Goal: Information Seeking & Learning: Stay updated

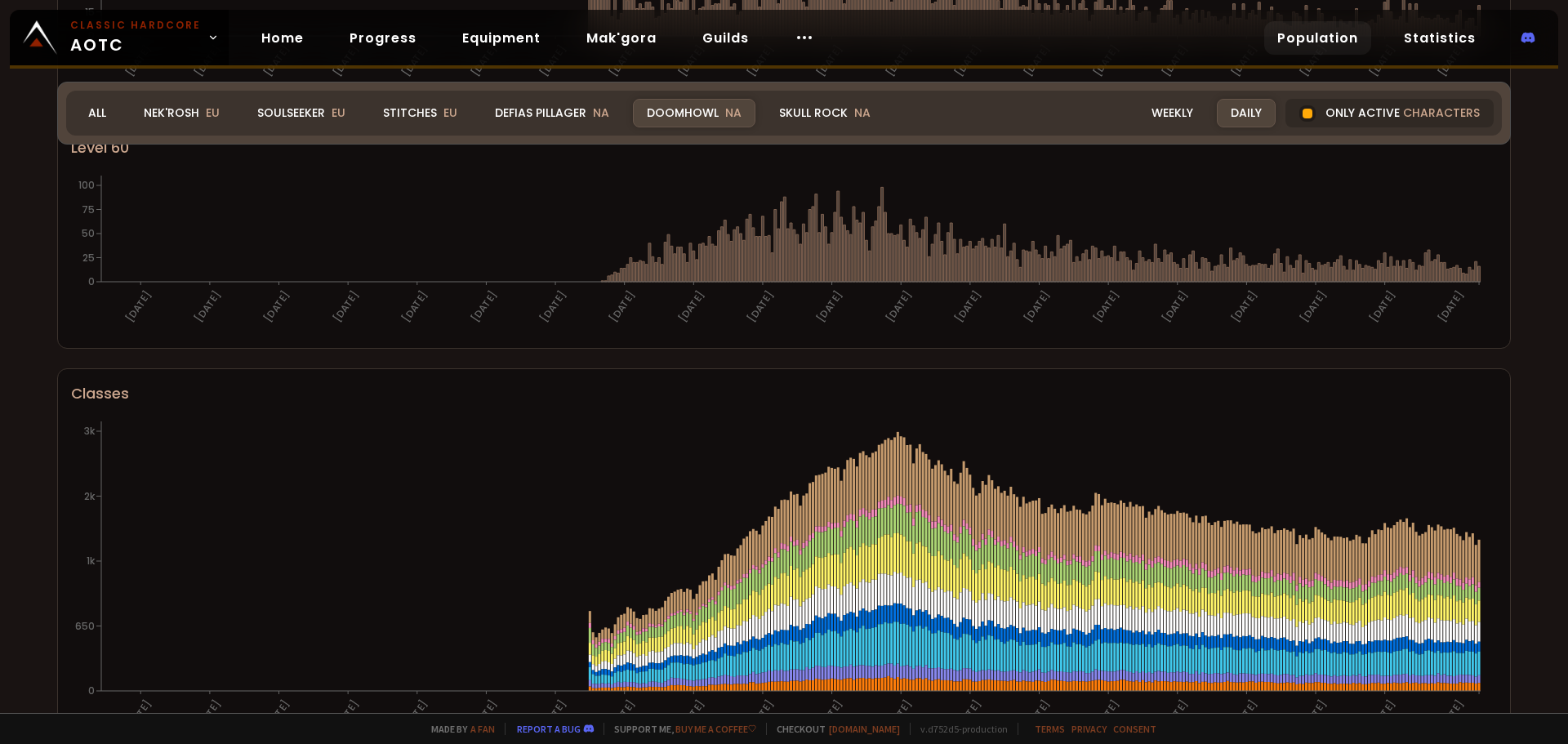
scroll to position [735, 0]
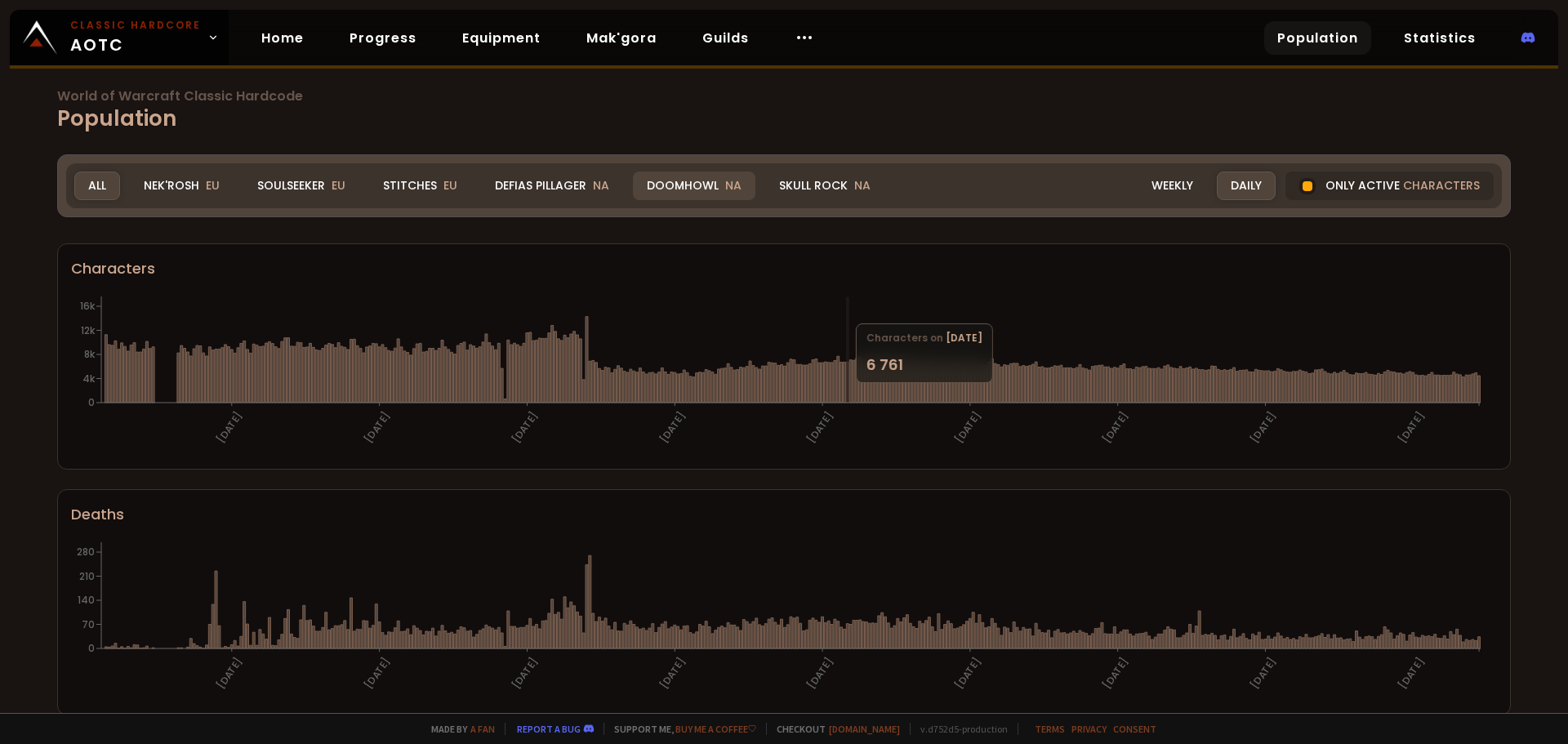
click at [707, 189] on div "Doomhowl NA" at bounding box center [694, 186] width 122 height 28
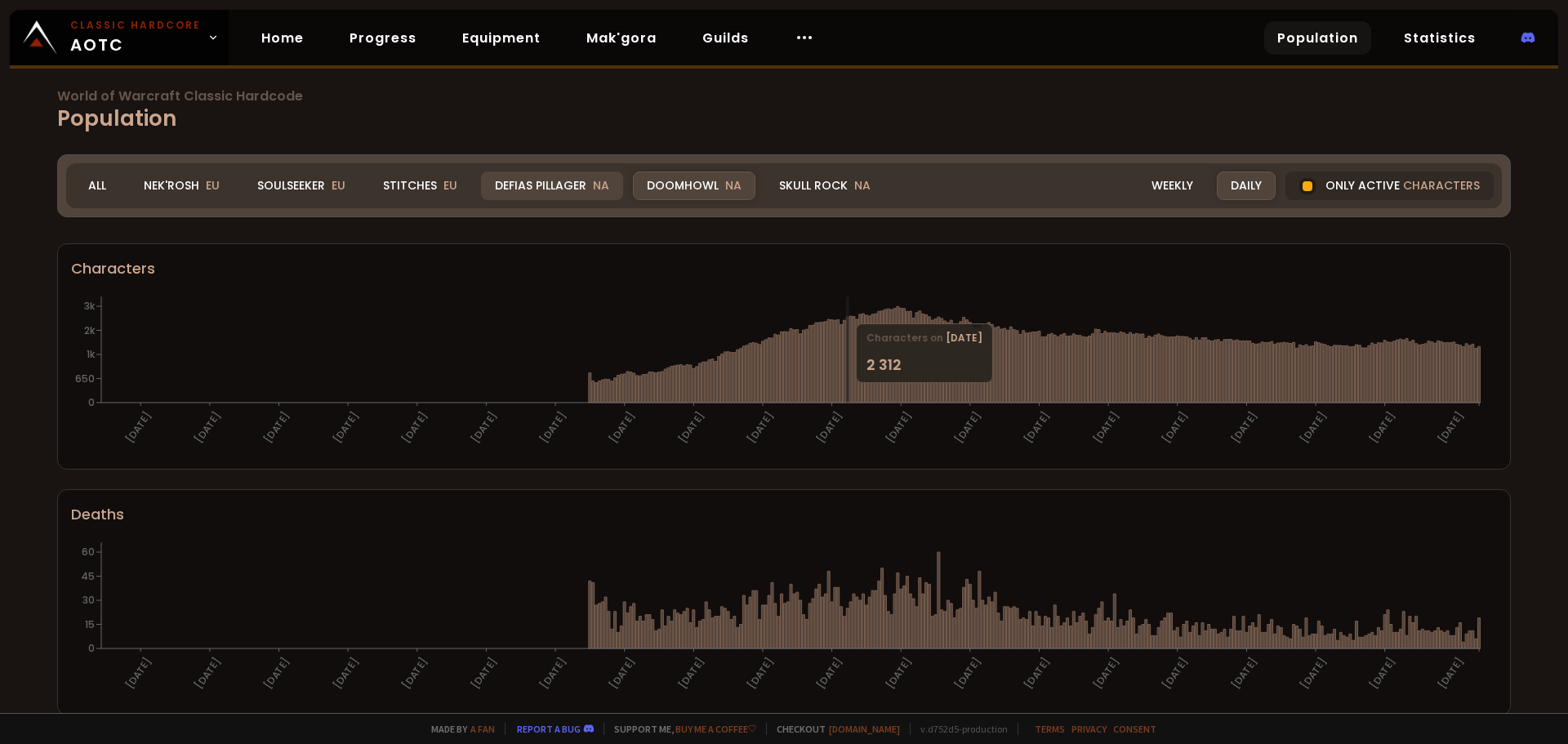
click at [594, 187] on span "NA" at bounding box center [600, 185] width 16 height 16
